Goal: Task Accomplishment & Management: Manage account settings

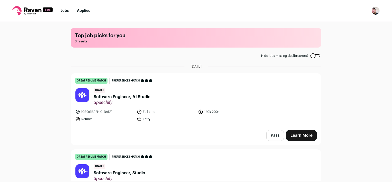
click at [376, 9] on img "Open dropdown" at bounding box center [376, 11] width 8 height 8
click at [347, 26] on link "Settings" at bounding box center [351, 24] width 57 height 12
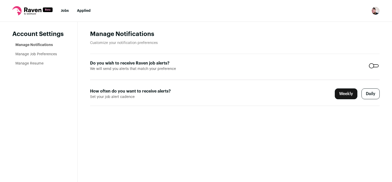
click at [43, 54] on link "Manage Job Preferences" at bounding box center [36, 54] width 42 height 4
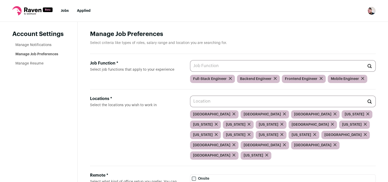
click at [38, 64] on link "Manage Resume" at bounding box center [29, 64] width 28 height 4
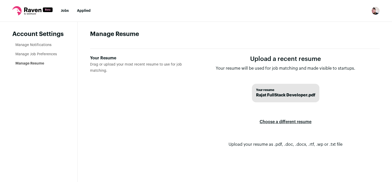
click at [283, 96] on span "Rajat FullStack Developer.pdf" at bounding box center [285, 95] width 59 height 6
click at [282, 119] on label "Choose a different resume" at bounding box center [286, 121] width 52 height 14
click at [0, 0] on input "Your Resume Drag or upload your most recent resume to use for job matching." at bounding box center [0, 0] width 0 height 0
click at [54, 55] on link "Manage Job Preferences" at bounding box center [36, 54] width 42 height 4
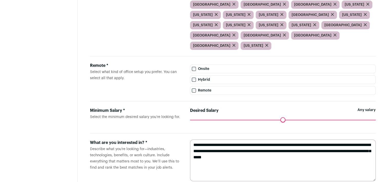
scroll to position [113, 0]
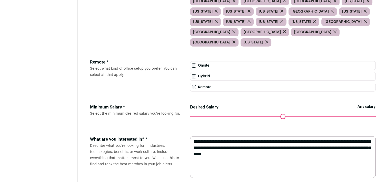
drag, startPoint x: 287, startPoint y: 146, endPoint x: 113, endPoint y: 120, distance: 175.9
click at [113, 130] on form "**********" at bounding box center [233, 157] width 286 height 54
paste textarea "**********"
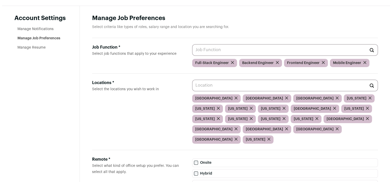
scroll to position [0, 0]
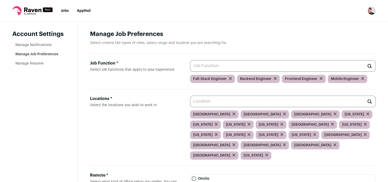
type textarea "**********"
click at [37, 45] on link "Manage Notifications" at bounding box center [33, 45] width 36 height 4
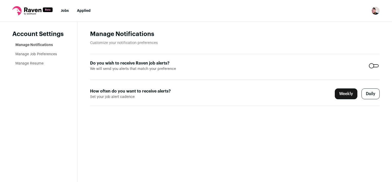
click at [62, 10] on link "Jobs" at bounding box center [65, 11] width 8 height 4
